Goal: Browse casually: Explore the website without a specific task or goal

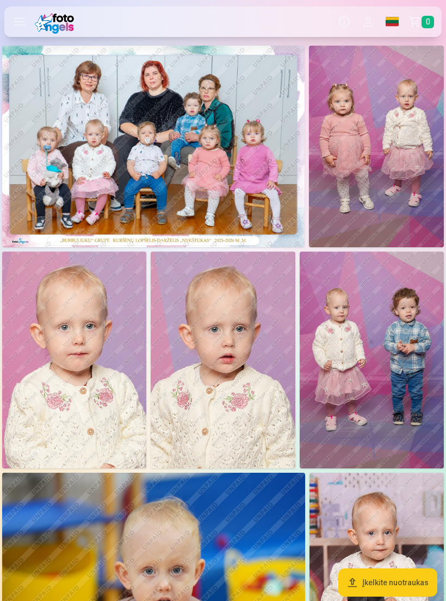
click at [67, 157] on img at bounding box center [153, 147] width 302 height 202
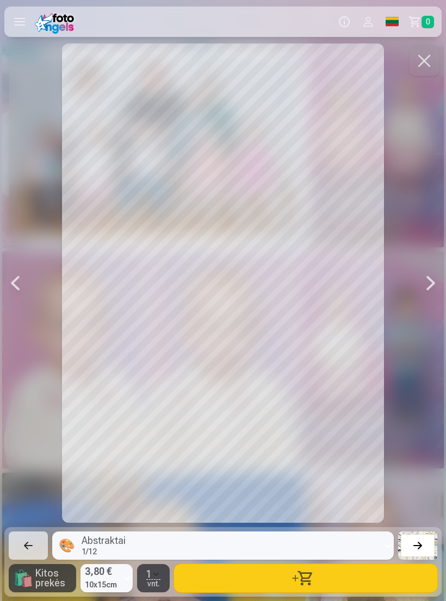
scroll to position [0, 446]
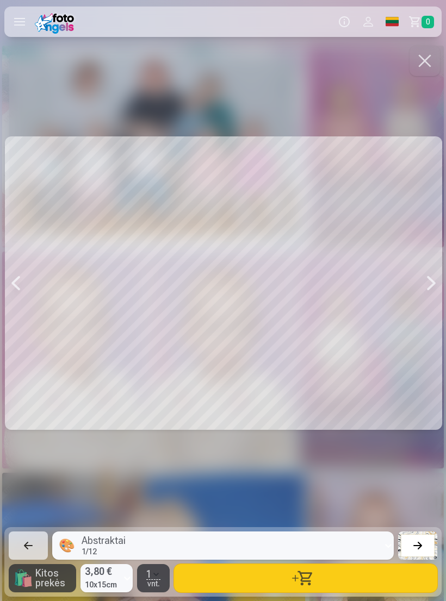
scroll to position [0, 2229]
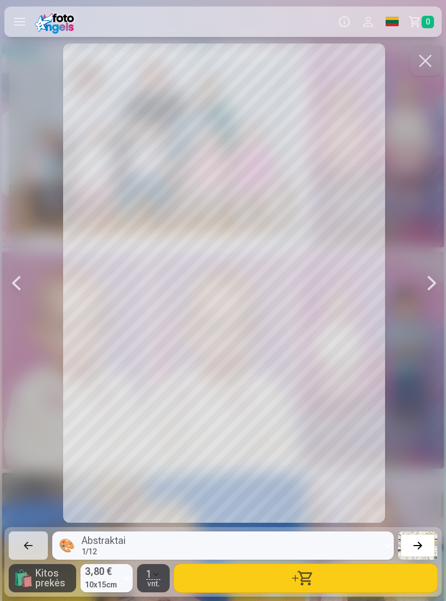
scroll to position [0, 2675]
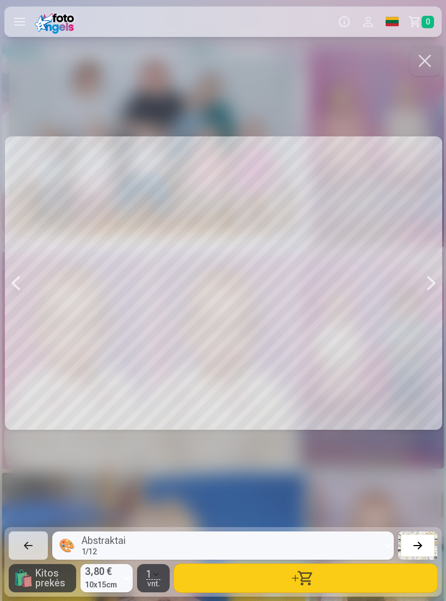
scroll to position [0, 3121]
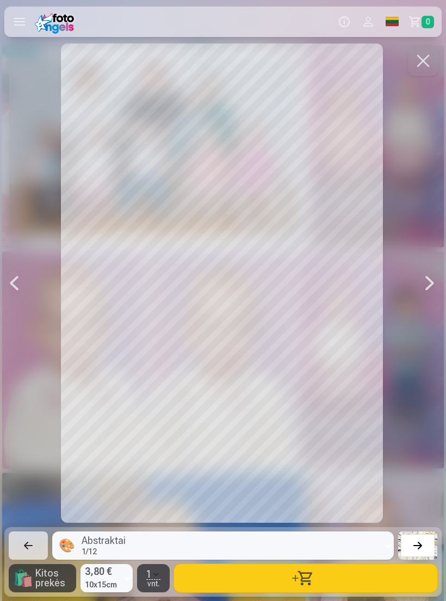
scroll to position [0, 3567]
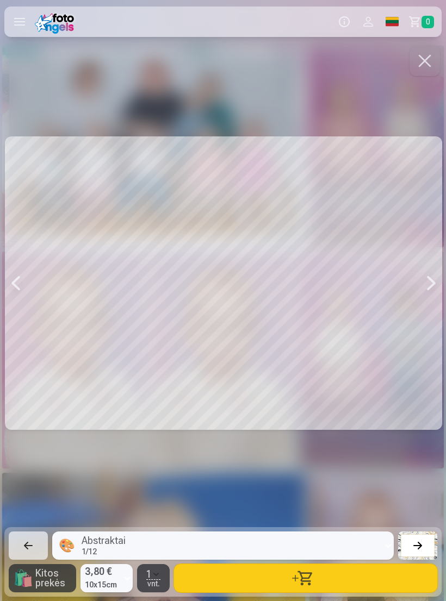
scroll to position [0, 4013]
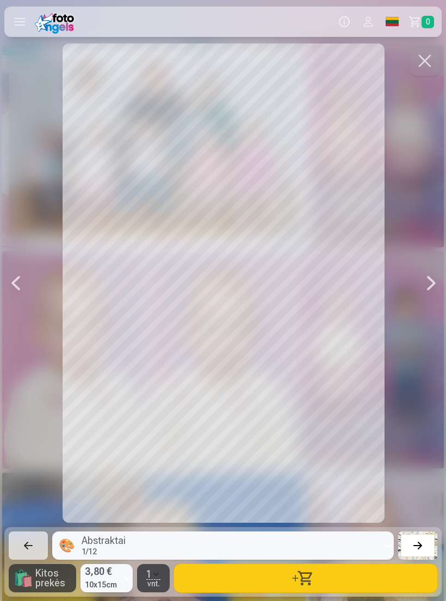
scroll to position [0, 4905]
click at [25, 265] on div at bounding box center [15, 284] width 22 height 480
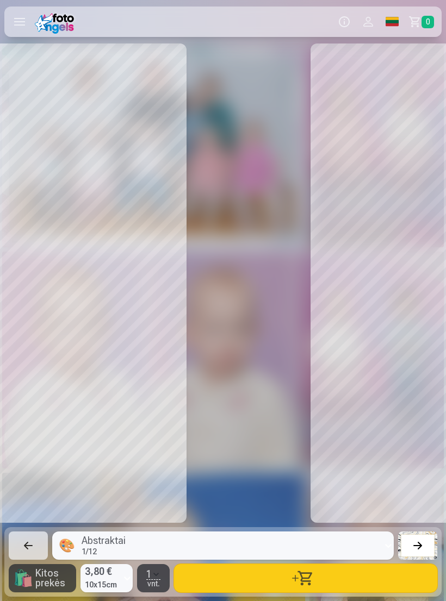
scroll to position [0, 4966]
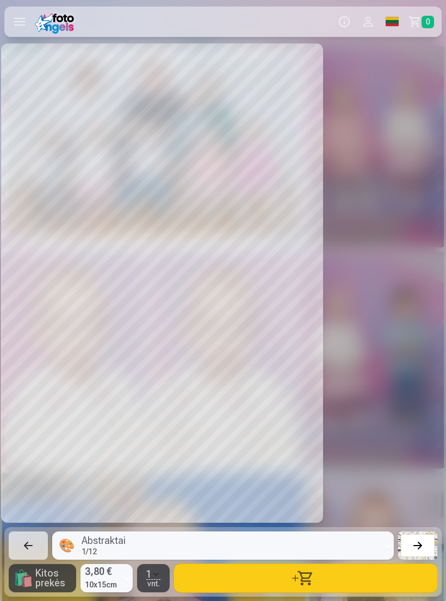
click at [24, 265] on div at bounding box center [161, 284] width 437 height 480
click at [24, 268] on div at bounding box center [161, 284] width 437 height 480
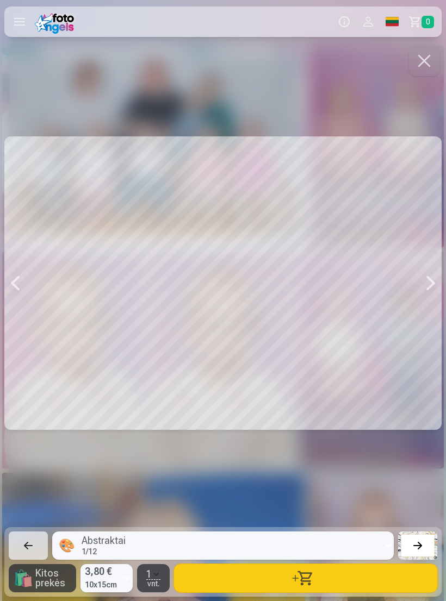
scroll to position [0, 2229]
click at [38, 574] on span "Kitos prekės" at bounding box center [53, 579] width 36 height 20
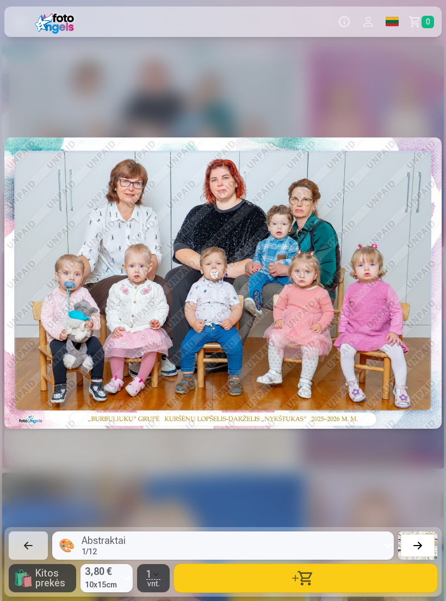
scroll to position [0, 2229]
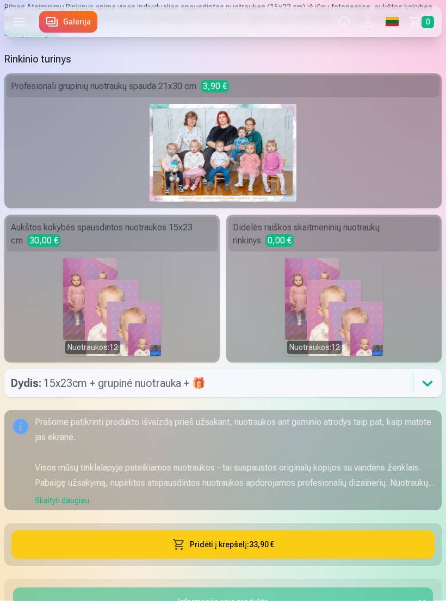
scroll to position [63, 0]
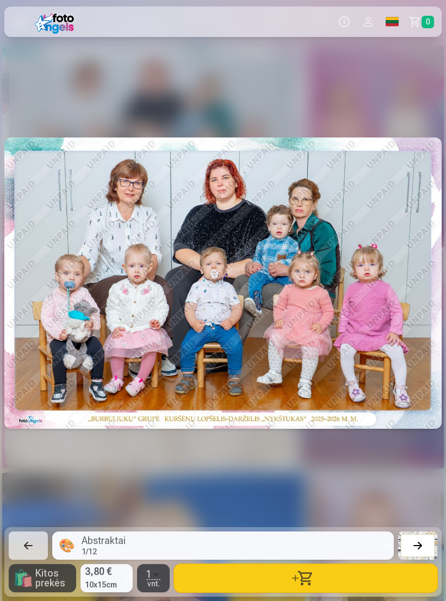
scroll to position [0, 2229]
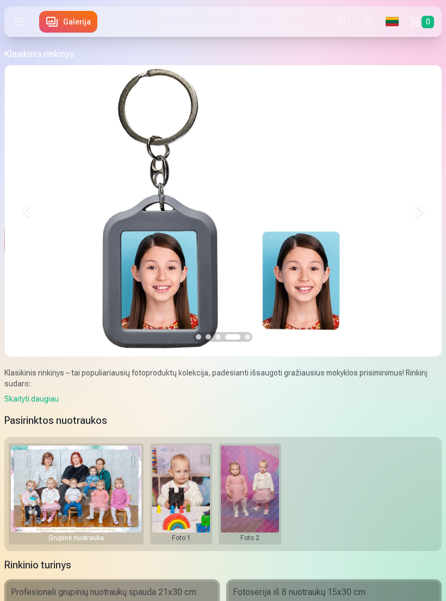
scroll to position [0, 1312]
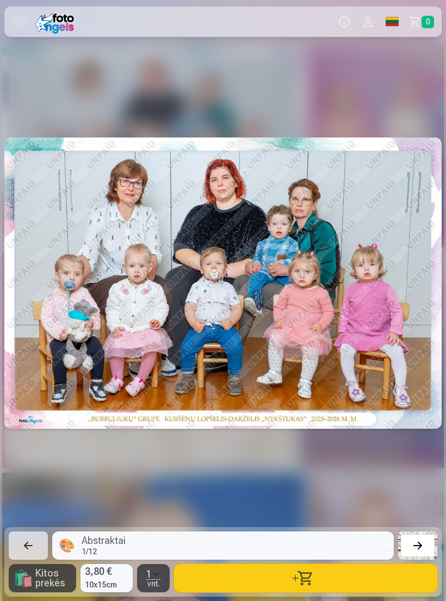
scroll to position [0, 2229]
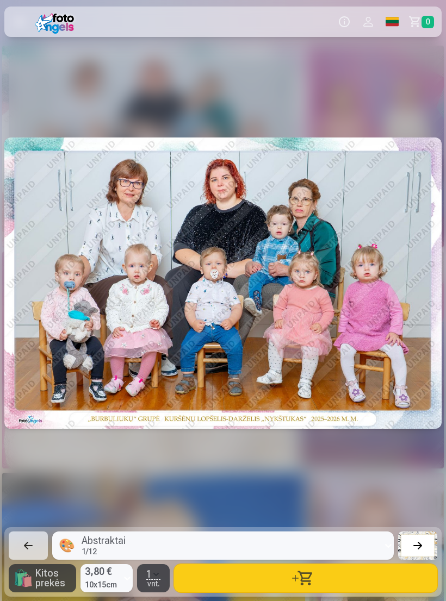
scroll to position [0, 2229]
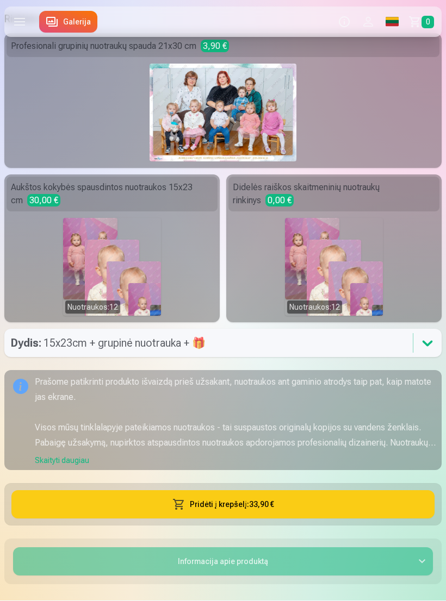
scroll to position [406, 0]
click at [82, 270] on div "Nuotraukos : 12" at bounding box center [112, 267] width 98 height 98
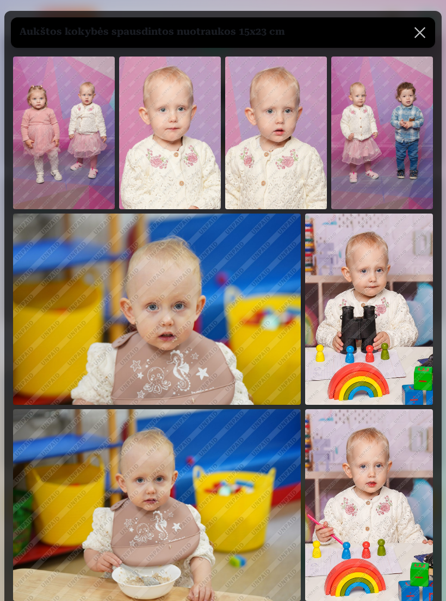
scroll to position [0, 0]
click at [418, 38] on button at bounding box center [420, 32] width 30 height 30
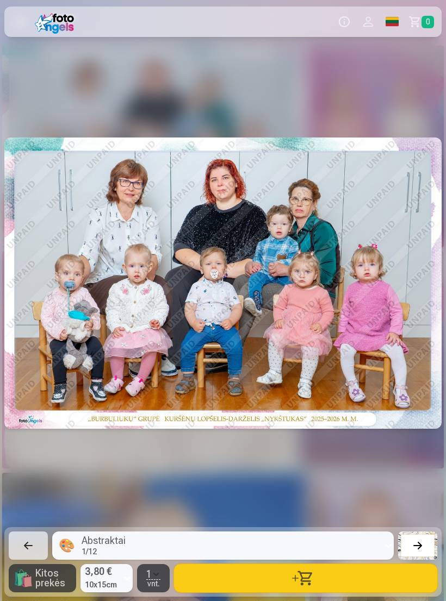
scroll to position [0, 2229]
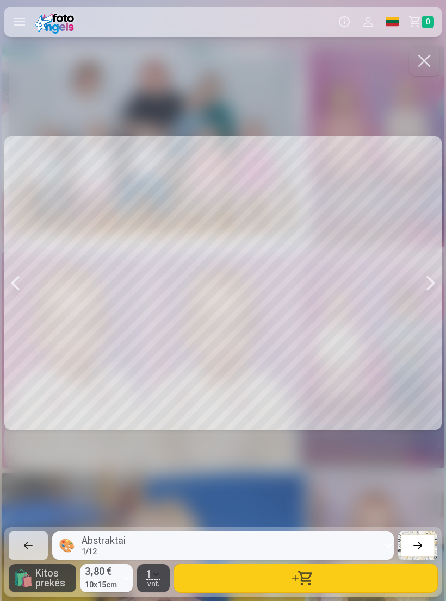
click at [377, 574] on button "button" at bounding box center [305, 578] width 263 height 28
click at [418, 65] on button "button" at bounding box center [424, 61] width 30 height 30
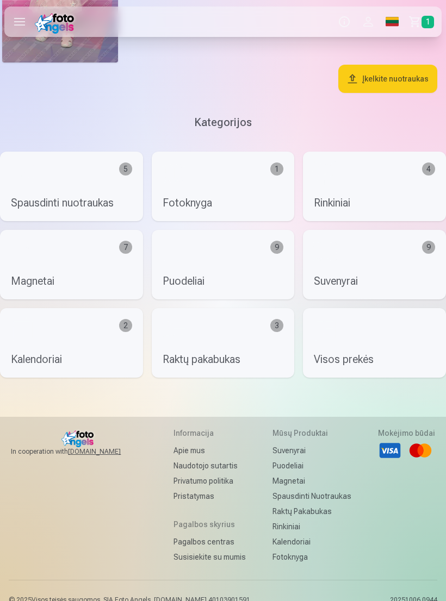
scroll to position [1514, 0]
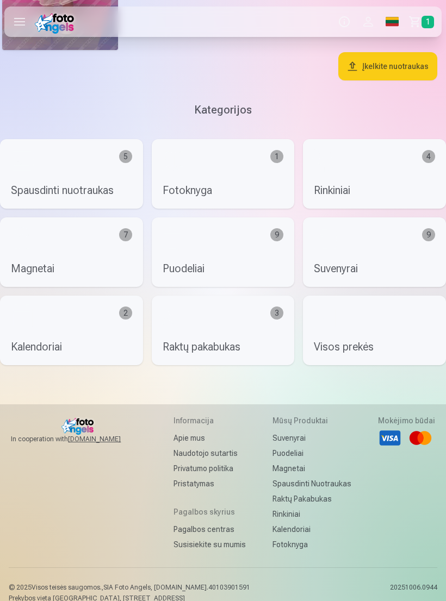
click at [413, 331] on link "Visos prekės" at bounding box center [374, 331] width 143 height 70
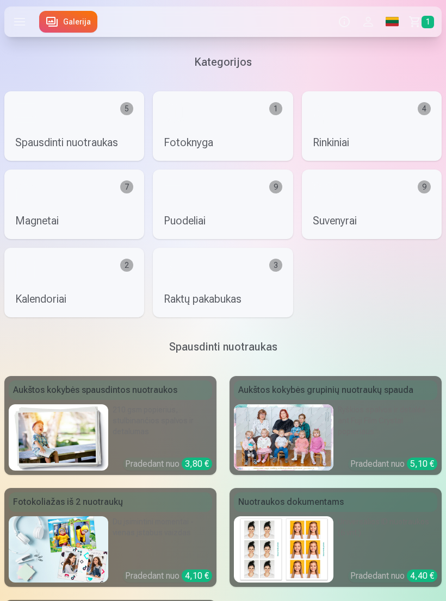
click at [52, 128] on link "Spausdinti nuotraukas 5" at bounding box center [74, 126] width 140 height 70
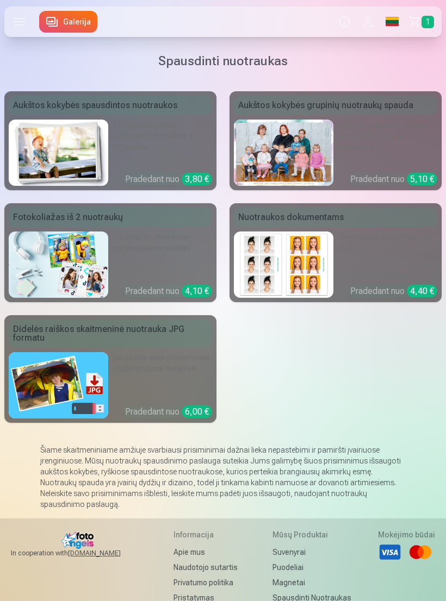
click at [18, 434] on main "Spausdinti nuotraukas Šiame skaitmeniniame amžiuje svarbiausi prisiminimai dažn…" at bounding box center [222, 281] width 437 height 475
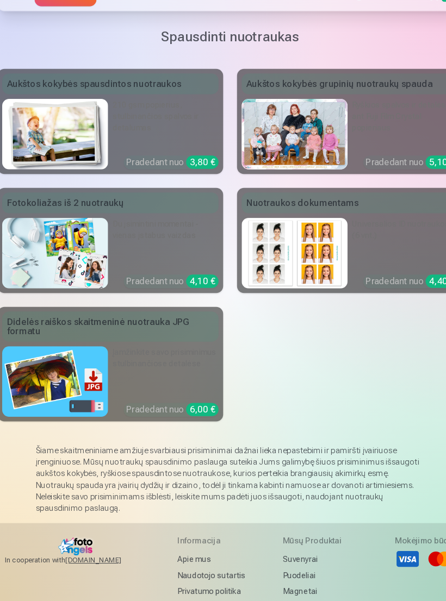
scroll to position [120, 0]
